Goal: Information Seeking & Learning: Learn about a topic

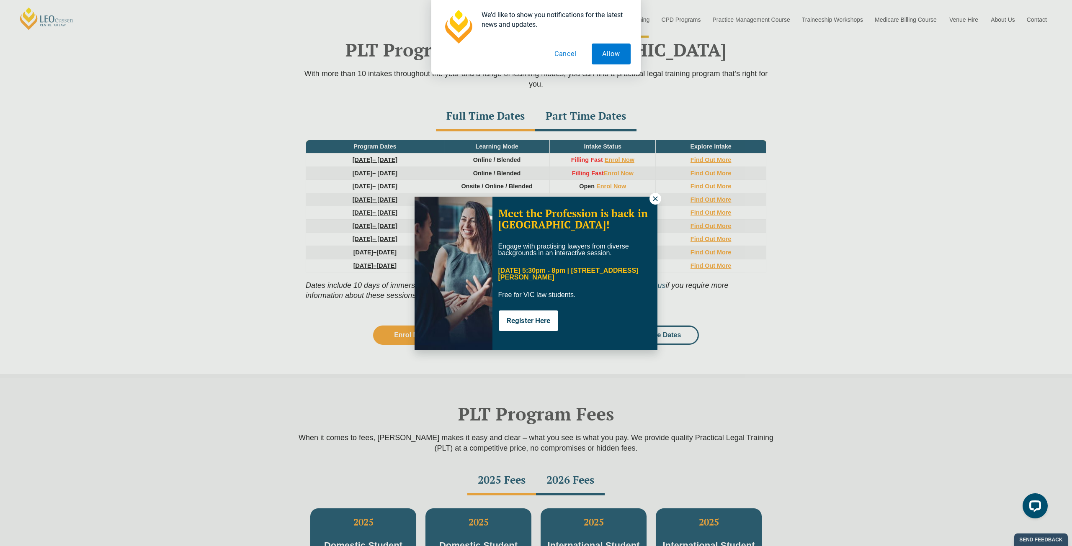
click at [657, 199] on icon at bounding box center [656, 199] width 8 height 8
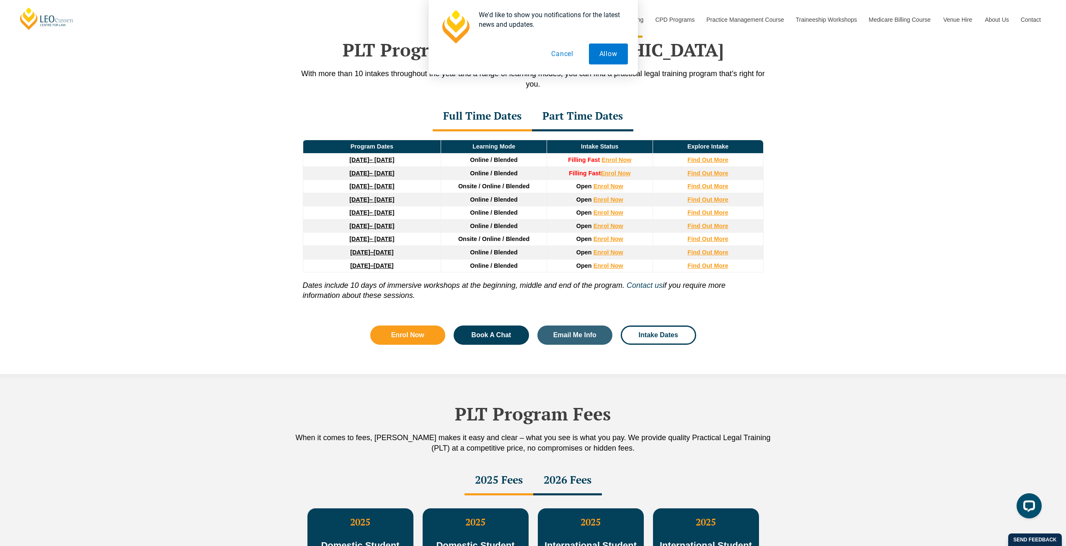
click at [394, 176] on link "8 December 2025 – 8 May 2026" at bounding box center [371, 173] width 45 height 7
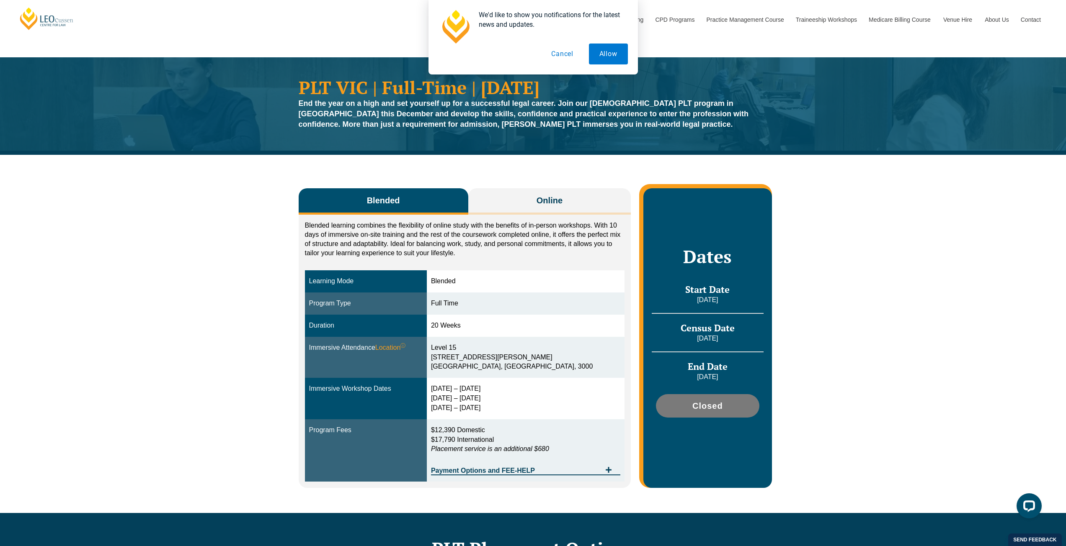
scroll to position [42, 0]
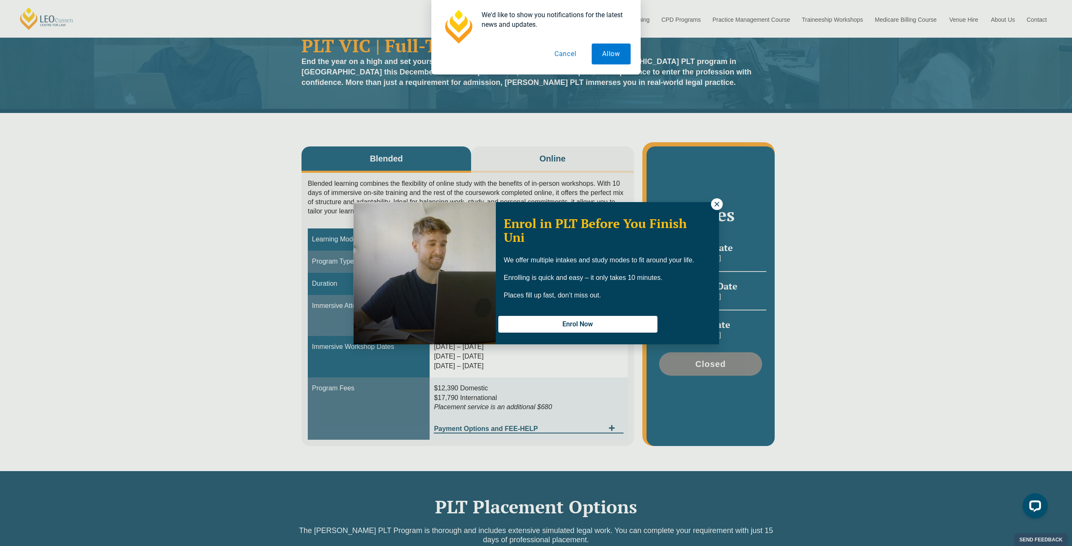
click at [716, 201] on icon at bounding box center [717, 205] width 8 height 8
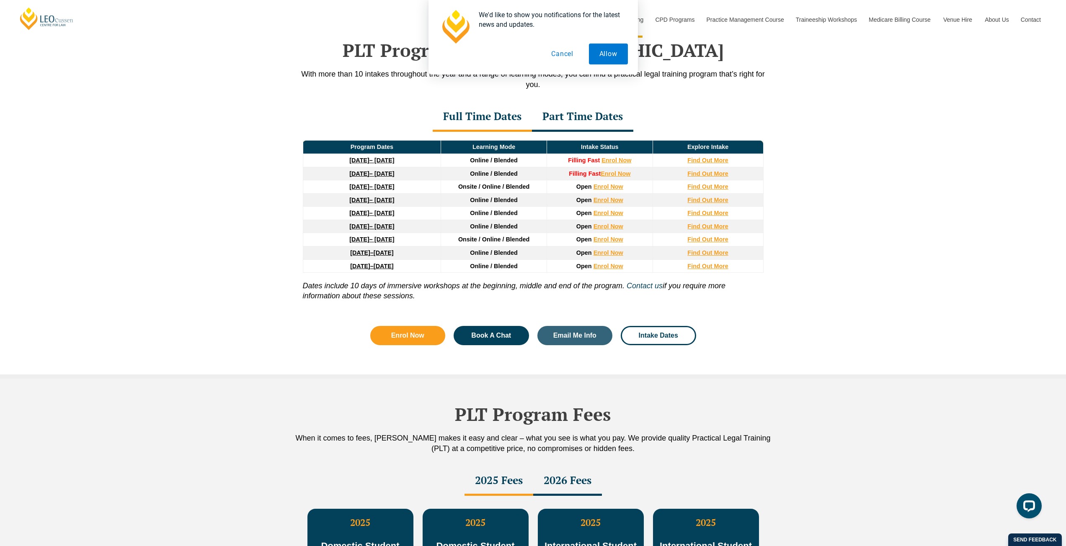
scroll to position [1051, 0]
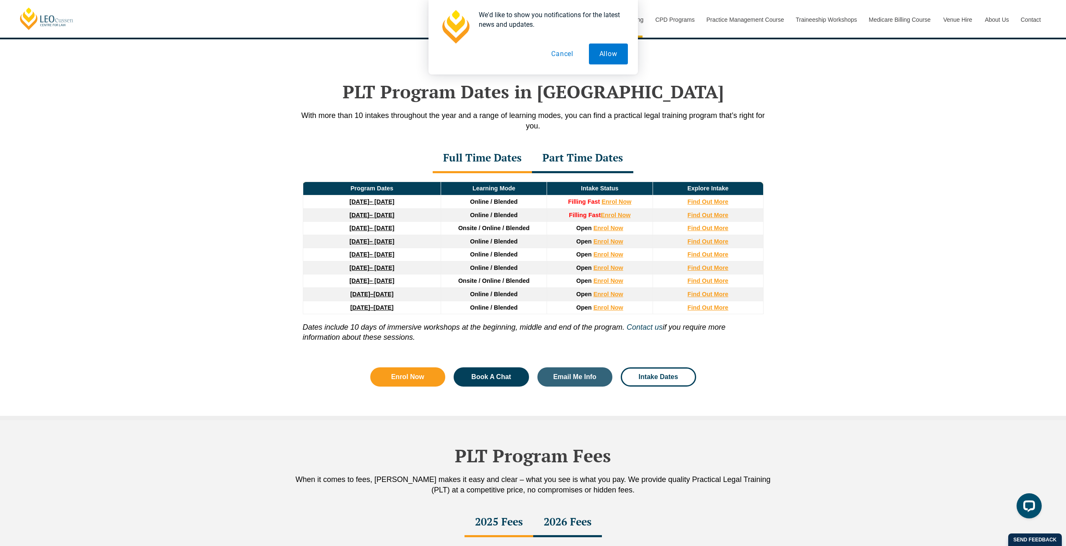
click at [380, 217] on link "8 December 2025 – 8 May 2026" at bounding box center [371, 215] width 45 height 7
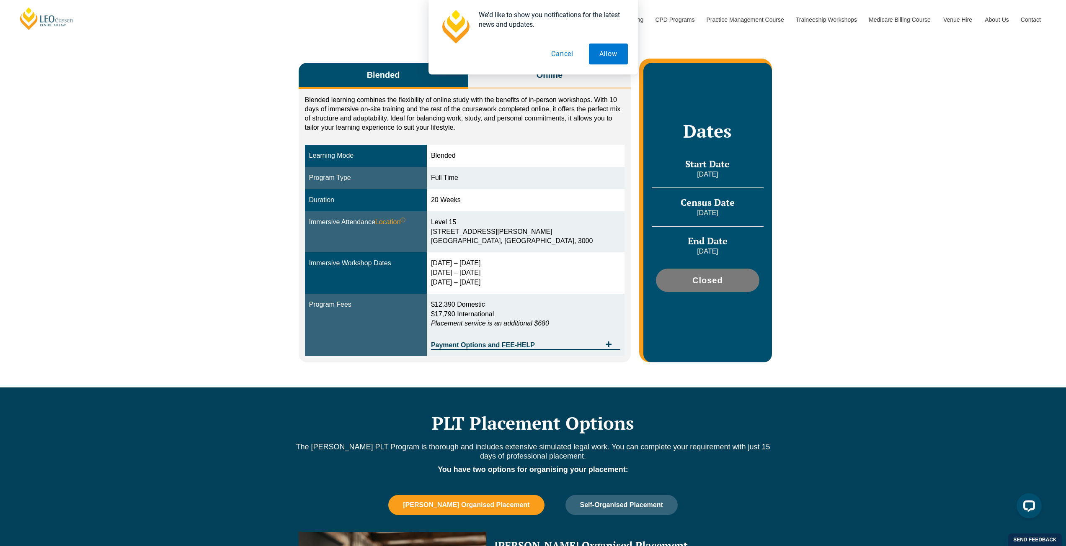
click at [561, 53] on button "Cancel" at bounding box center [562, 54] width 43 height 21
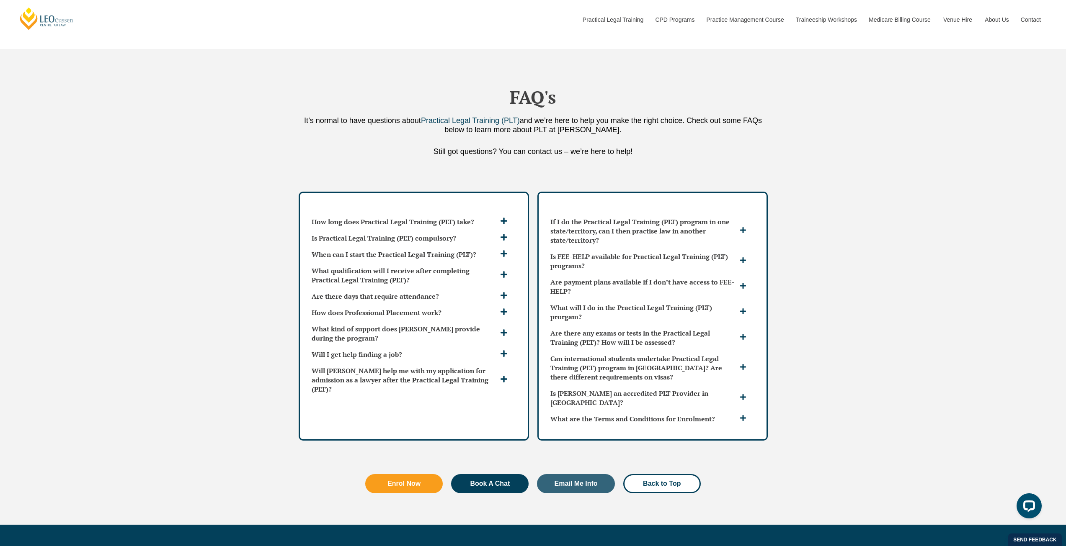
scroll to position [2219, 0]
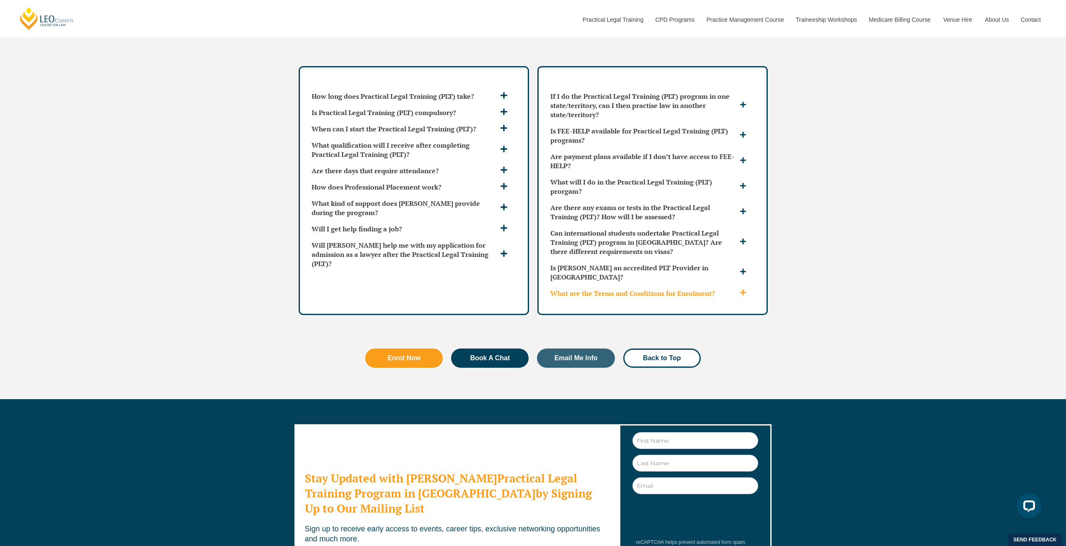
click at [590, 286] on div "What are the Terms and Conditions for Enrolment?" at bounding box center [652, 294] width 211 height 16
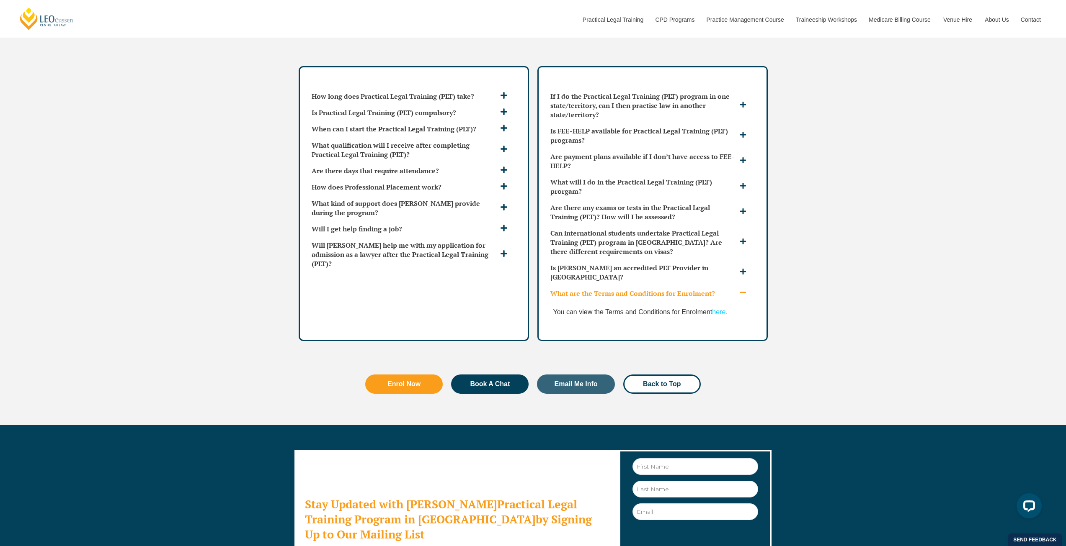
click at [716, 309] on link "here." at bounding box center [719, 312] width 15 height 7
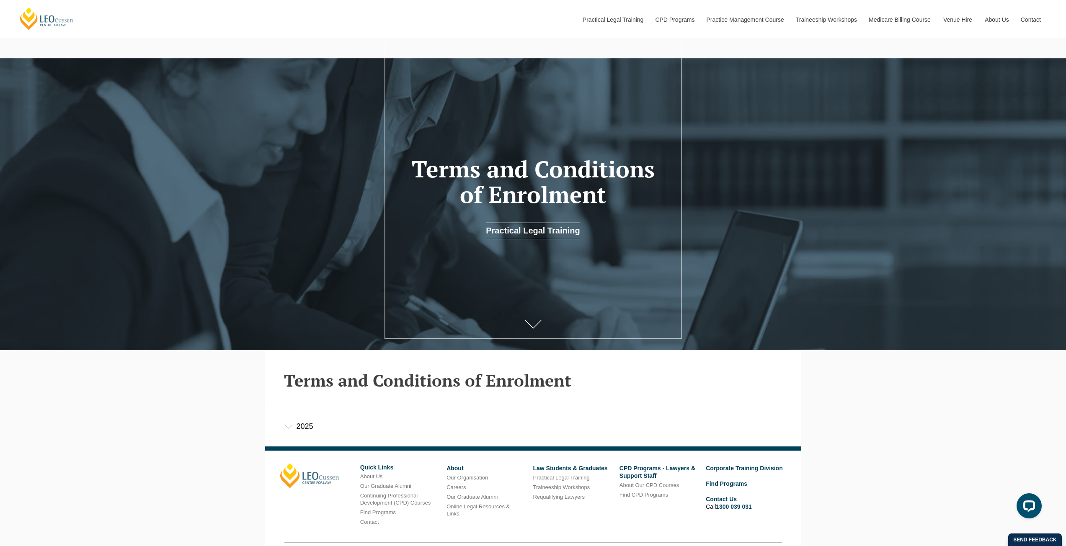
scroll to position [95, 0]
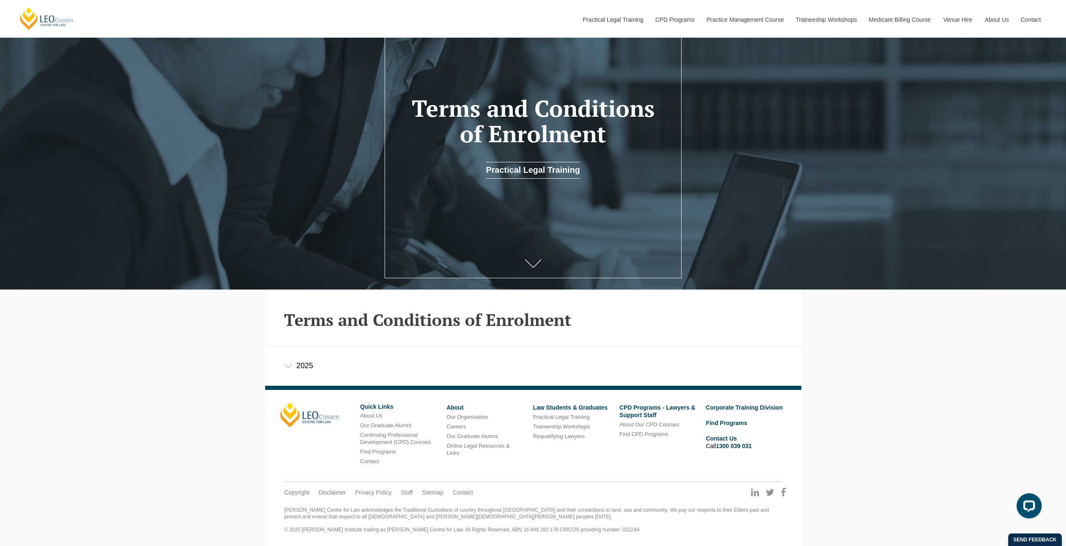
click at [289, 363] on div "2025" at bounding box center [533, 366] width 536 height 39
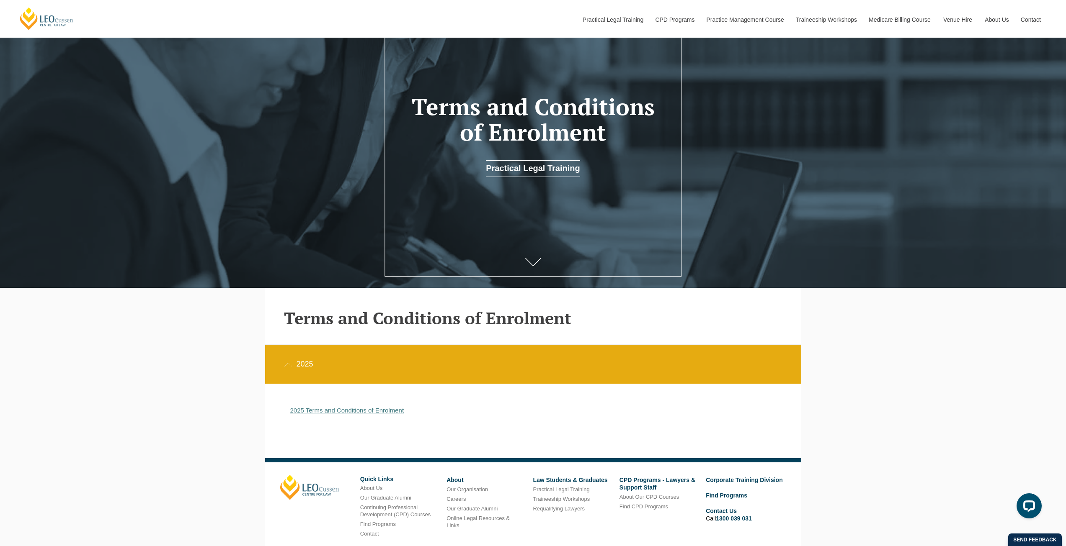
click at [320, 412] on link "2025 Terms and Conditions of Enrolment" at bounding box center [347, 410] width 114 height 7
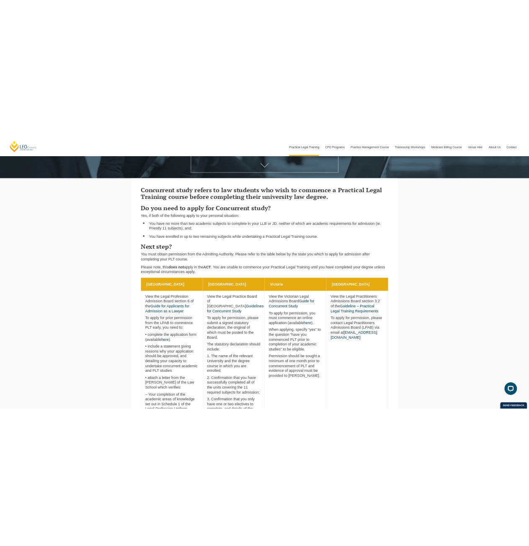
scroll to position [281, 0]
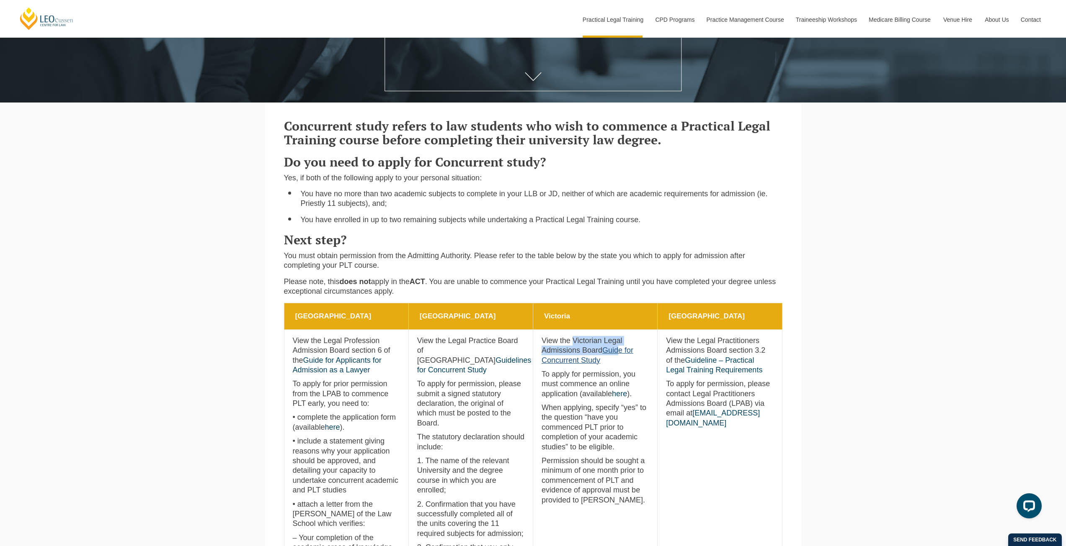
drag, startPoint x: 573, startPoint y: 342, endPoint x: 621, endPoint y: 352, distance: 49.2
click at [621, 352] on p "View the Victorian Legal Admissions Board Guide for Concurrent Study" at bounding box center [594, 350] width 107 height 29
click at [621, 361] on p "View the Victorian Legal Admissions Board Guide for Concurrent Study" at bounding box center [594, 350] width 107 height 29
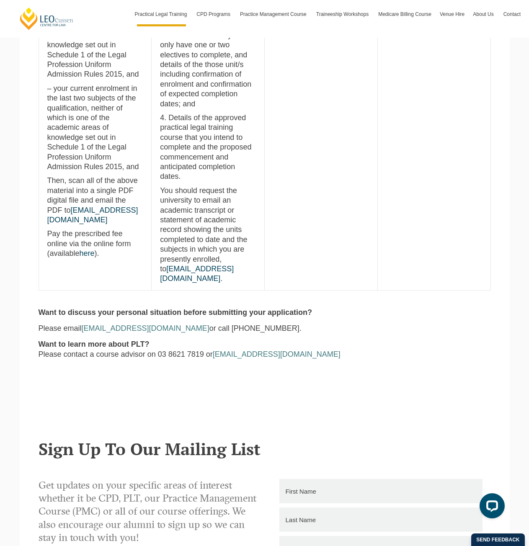
scroll to position [658, 0]
